Goal: Information Seeking & Learning: Compare options

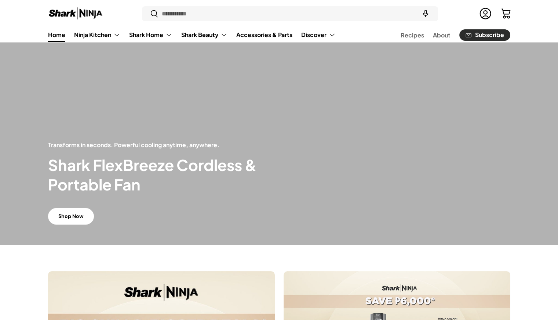
scroll to position [70, 0]
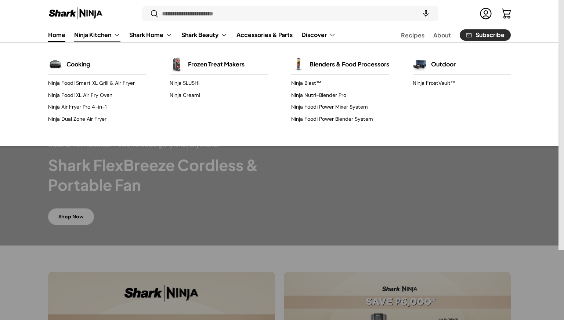
click at [111, 32] on link "Ninja Kitchen" at bounding box center [97, 35] width 46 height 15
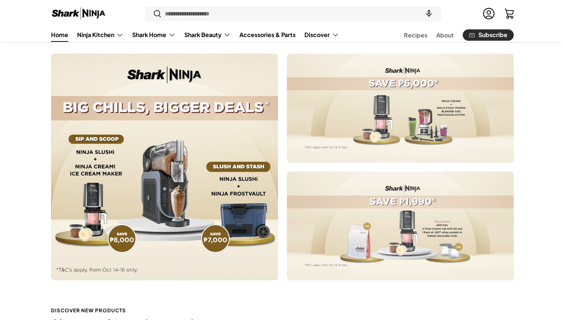
scroll to position [0, 0]
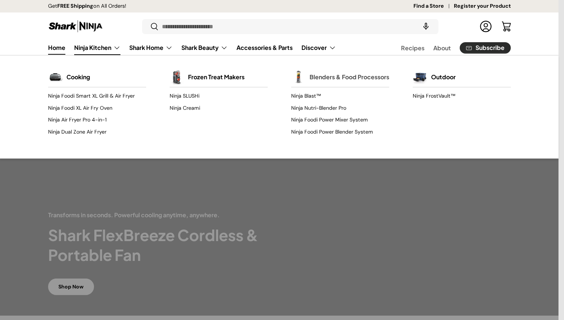
click at [324, 84] on link "Blenders & Food Processors" at bounding box center [350, 77] width 80 height 16
click at [307, 87] on div "Blenders & Food Processors" at bounding box center [340, 77] width 98 height 20
click at [331, 73] on link "Blenders & Food Processors" at bounding box center [350, 77] width 80 height 16
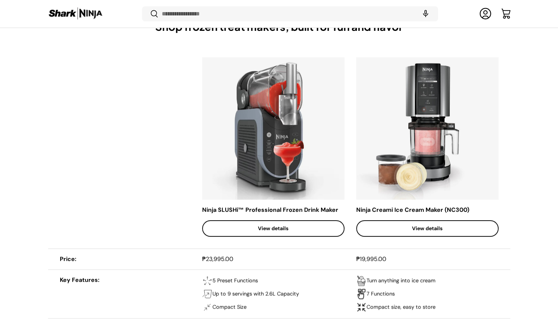
scroll to position [361, 0]
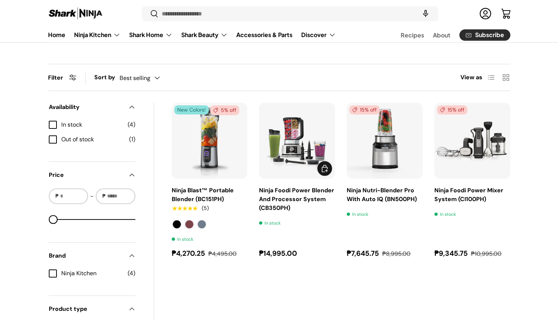
scroll to position [210, 0]
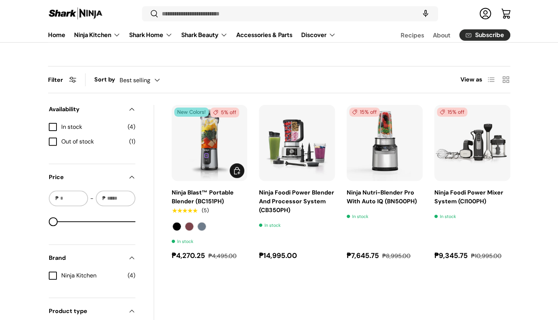
click at [0, 0] on img "Ninja Blast™ Portable Blender (BC151PH)" at bounding box center [0, 0] width 0 height 0
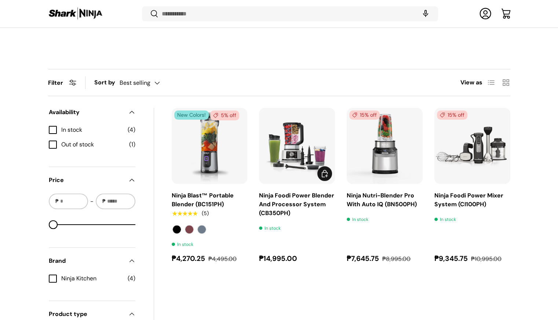
scroll to position [206, 0]
click at [0, 0] on img "Ninja Foodi Power Blender And Processor System (CB350PH)" at bounding box center [0, 0] width 0 height 0
click at [0, 0] on img "Ninja Blast™ Portable Blender (BC151PH)" at bounding box center [0, 0] width 0 height 0
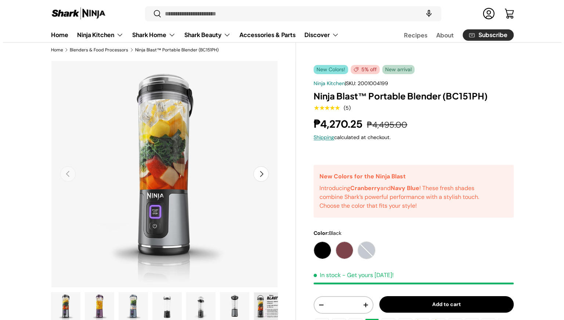
scroll to position [16, 0]
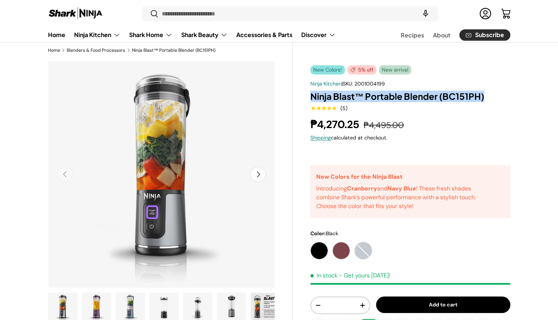
drag, startPoint x: 485, startPoint y: 94, endPoint x: 305, endPoint y: 94, distance: 180.6
click at [305, 94] on div "New Colors! 5% off New arrival New Colors! 5% off New arrival New Colors! Sold …" at bounding box center [401, 294] width 217 height 467
copy h1 "Ninja Blast™ Portable Blender (BC151PH)"
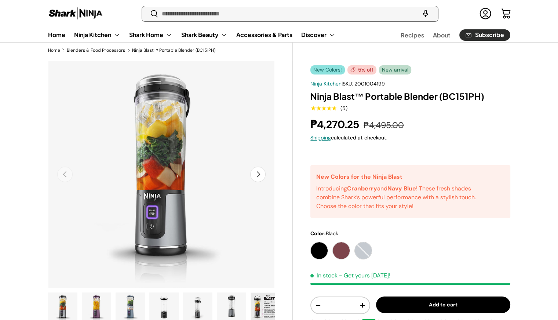
click at [273, 13] on input "Search" at bounding box center [290, 13] width 296 height 15
paste input "**********"
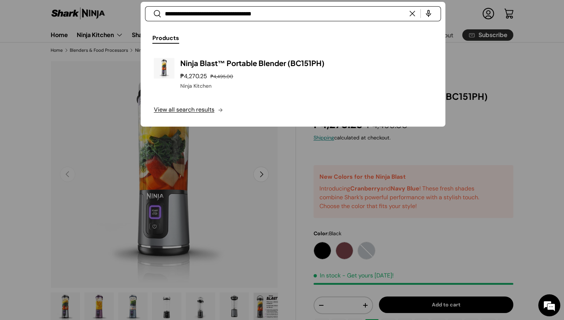
type input "**********"
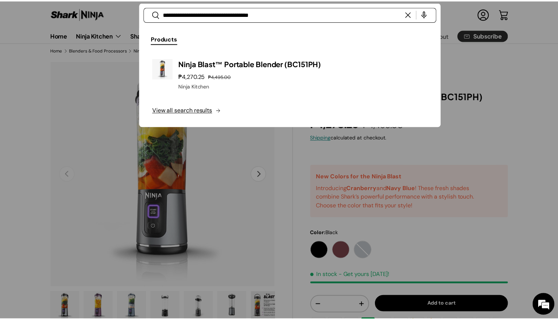
scroll to position [0, 0]
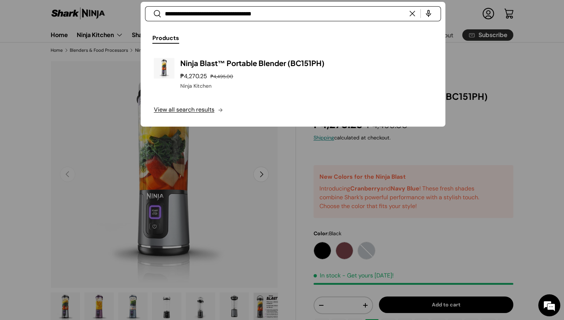
click at [343, 194] on div at bounding box center [282, 160] width 564 height 320
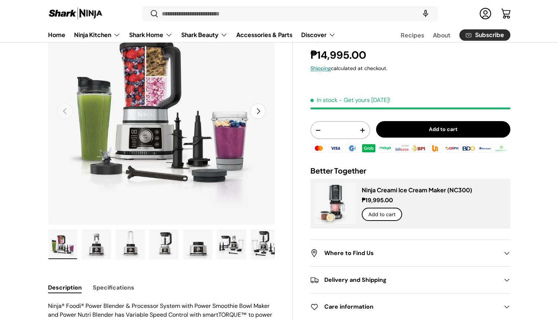
scroll to position [77, 0]
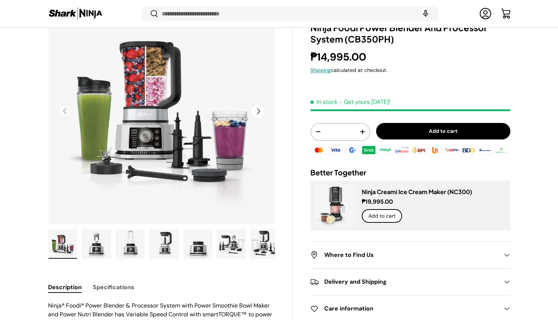
click at [261, 112] on button "Next" at bounding box center [257, 111] width 15 height 15
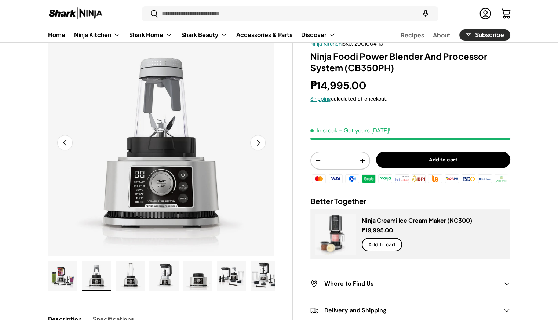
scroll to position [45, 0]
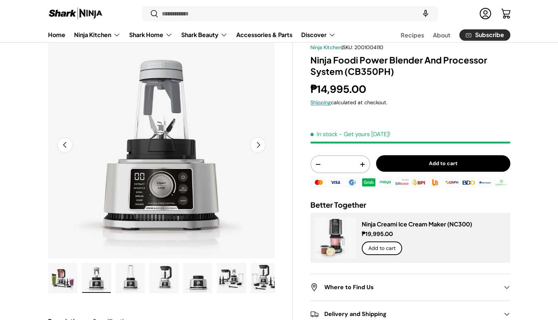
click at [261, 146] on button "Next" at bounding box center [257, 144] width 15 height 15
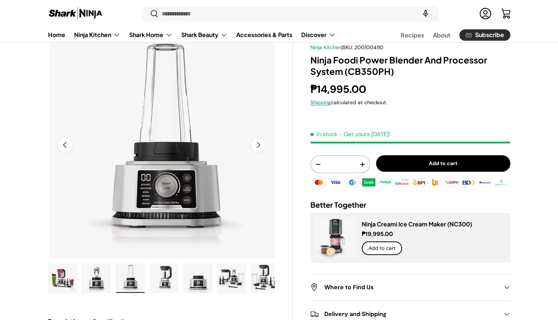
scroll to position [0, 462]
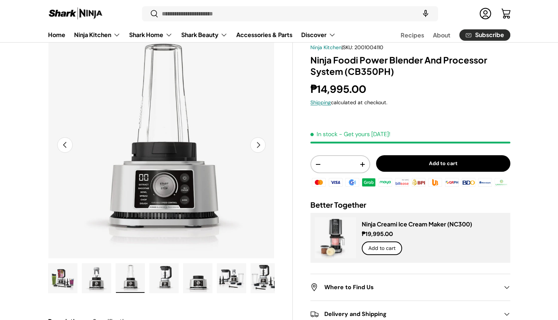
click at [261, 146] on button "Next" at bounding box center [257, 144] width 15 height 15
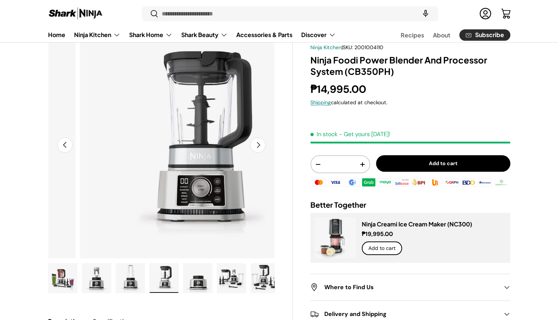
scroll to position [0, 693]
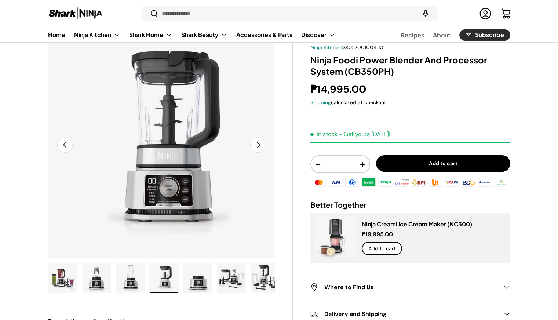
click at [63, 141] on button "Previous" at bounding box center [64, 144] width 15 height 15
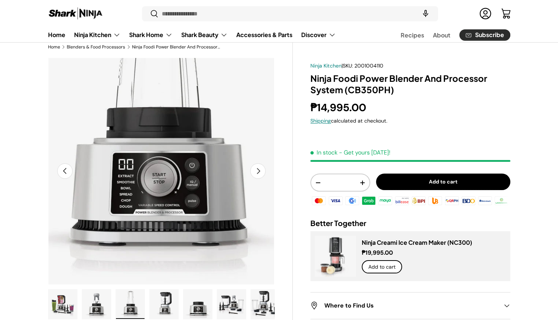
scroll to position [19, 0]
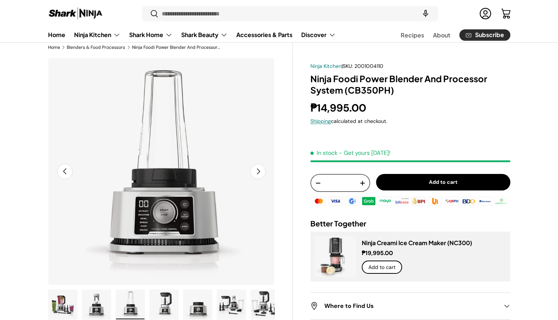
click at [341, 190] on div "- * +" at bounding box center [340, 183] width 59 height 18
click at [64, 169] on button "Previous" at bounding box center [64, 171] width 15 height 15
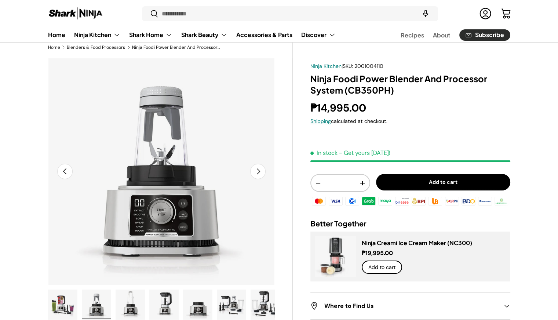
click at [64, 169] on button "Previous" at bounding box center [64, 171] width 15 height 15
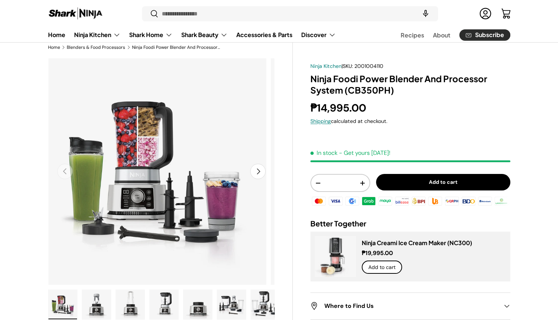
scroll to position [0, 0]
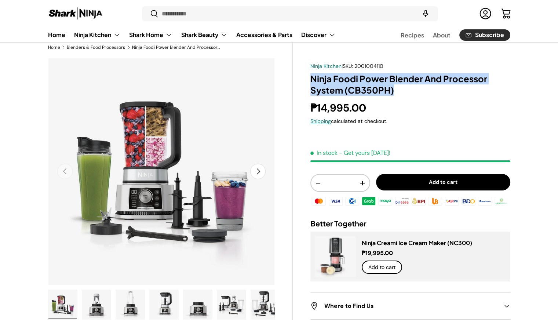
drag, startPoint x: 397, startPoint y: 91, endPoint x: 307, endPoint y: 79, distance: 90.8
click at [307, 79] on div "Ninja Kitchen | SKU: 2001004110 Ninja Foodi Power Blender And Processor System …" at bounding box center [401, 271] width 217 height 427
copy h1 "Ninja Foodi Power Blender And Processor System (CB350PH)"
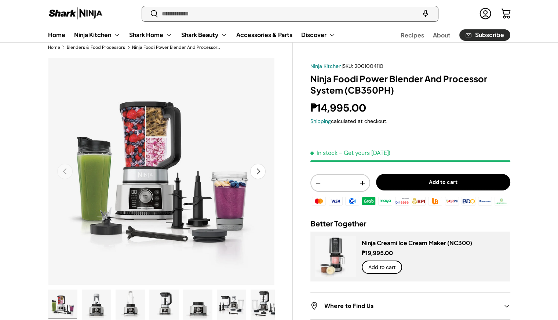
click at [209, 14] on input "Search" at bounding box center [290, 13] width 296 height 15
paste input "**********"
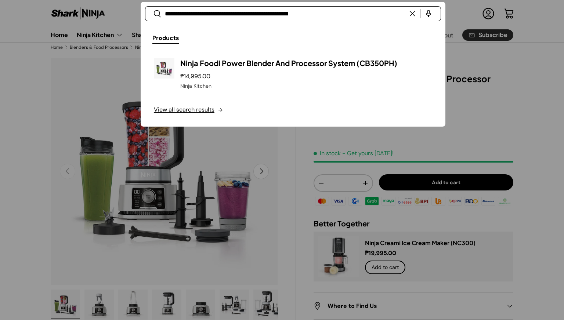
type input "**********"
click at [303, 200] on div at bounding box center [282, 160] width 564 height 320
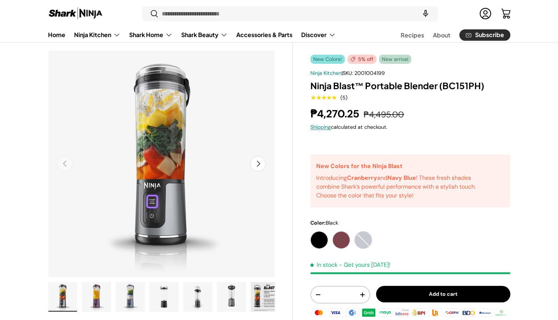
scroll to position [26, 0]
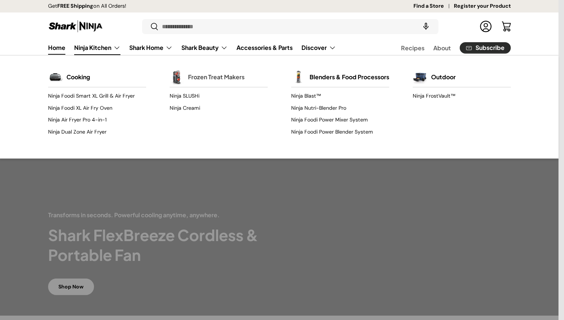
click at [215, 78] on link "Frozen Treat Makers" at bounding box center [216, 77] width 57 height 16
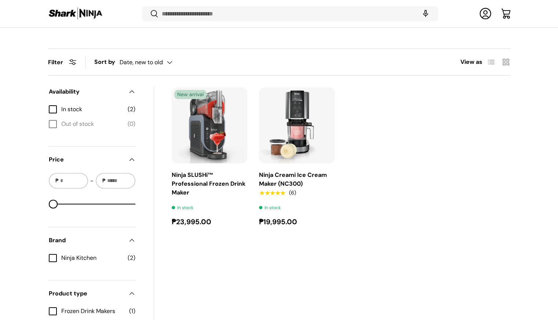
scroll to position [226, 0]
click at [0, 0] on img "Ninja Creami Ice Cream Maker (NC300)" at bounding box center [0, 0] width 0 height 0
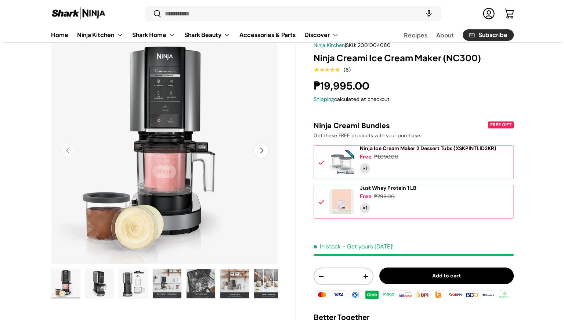
scroll to position [39, 0]
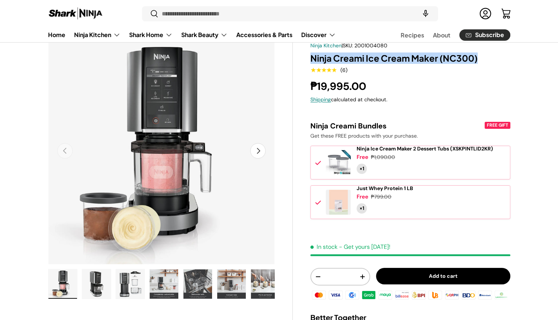
drag, startPoint x: 312, startPoint y: 56, endPoint x: 502, endPoint y: 62, distance: 189.9
click at [502, 62] on h1 "Ninja Creami Ice Cream Maker (NC300)" at bounding box center [411, 58] width 200 height 11
copy h1 "Ninja Creami Ice Cream Maker (NC300)"
click at [272, 11] on input "Search" at bounding box center [290, 13] width 296 height 15
paste input "**********"
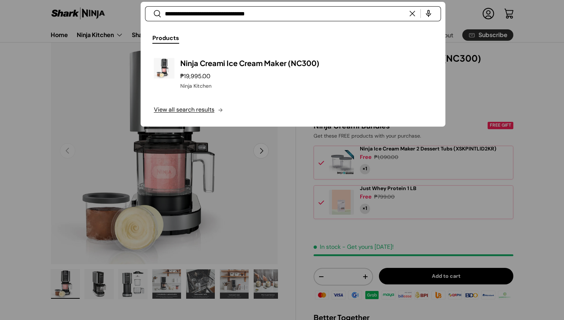
type input "**********"
